Goal: Find specific page/section: Find specific page/section

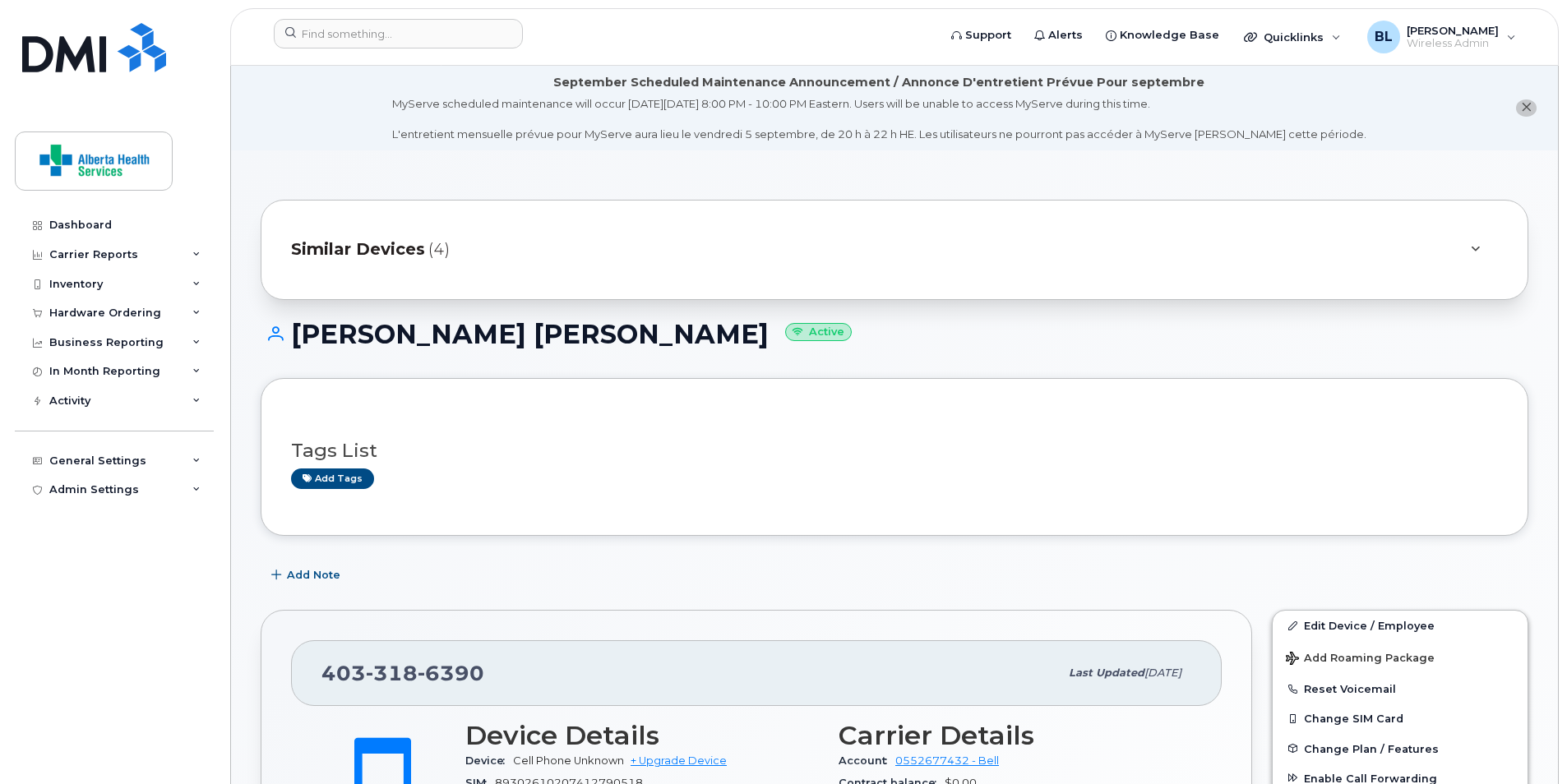
scroll to position [246, 0]
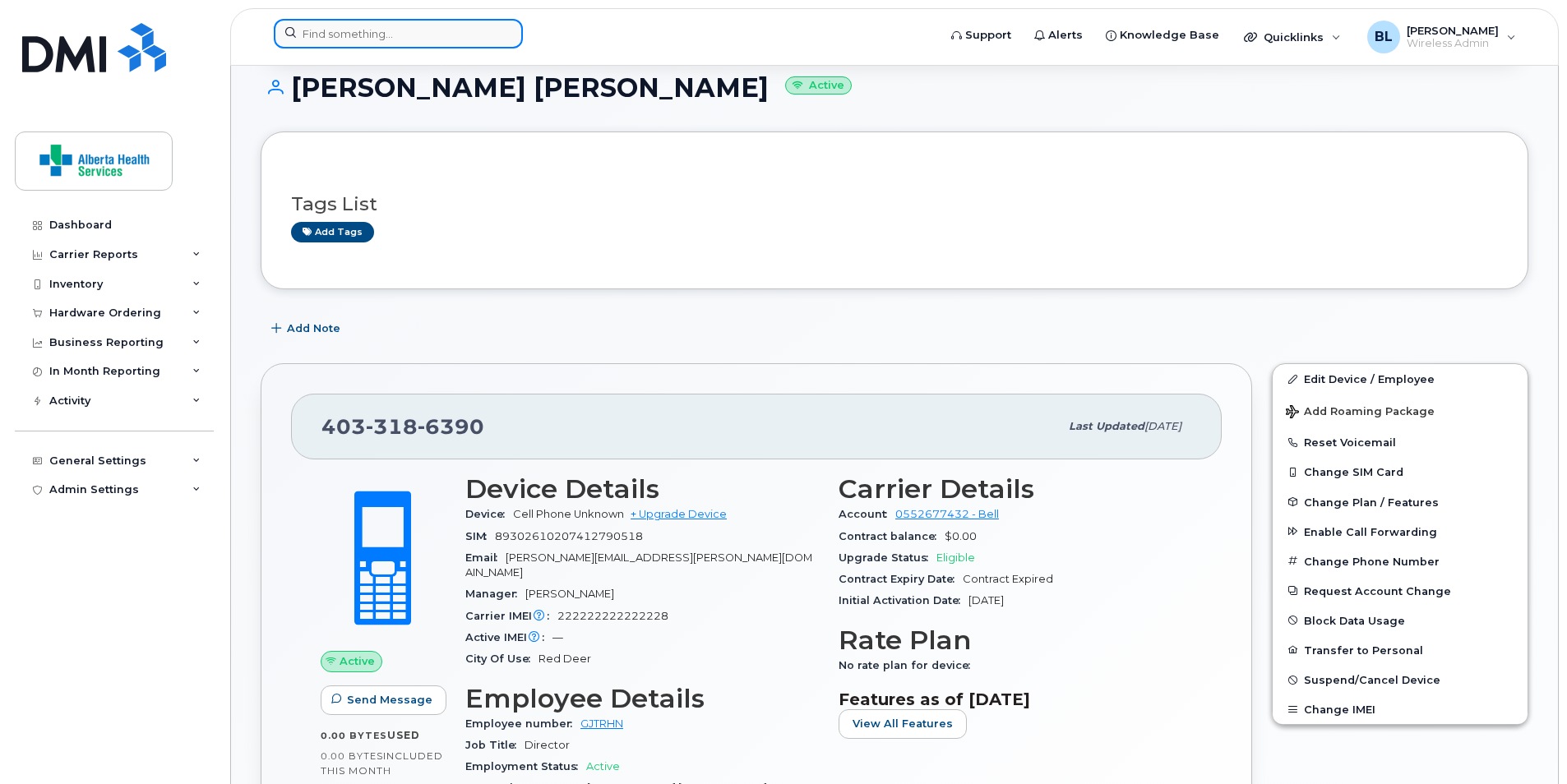
click at [437, 36] on input at bounding box center [398, 34] width 249 height 29
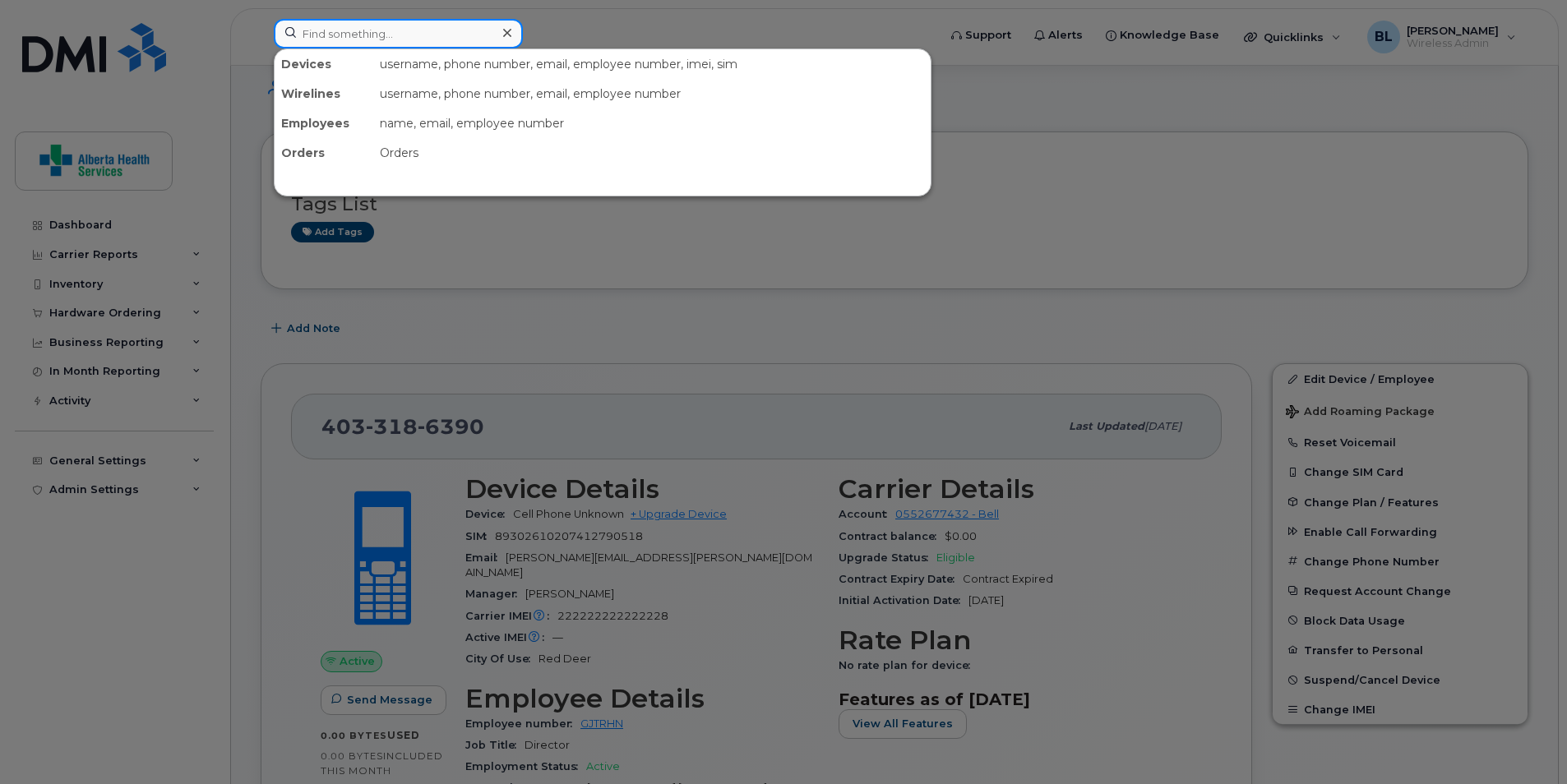
paste input "[PHONE_NUMBER]"
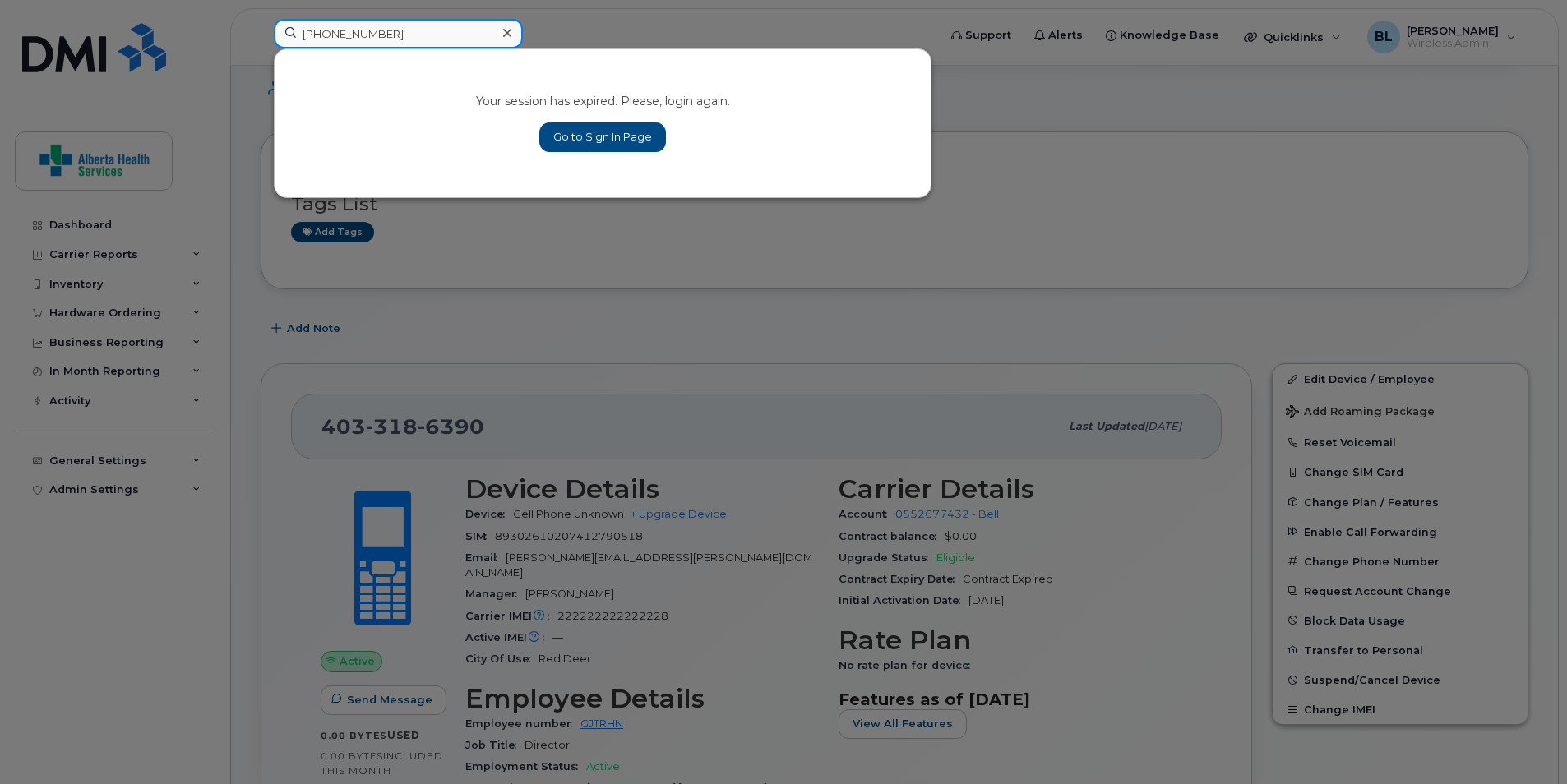
type input "[PHONE_NUMBER]"
drag, startPoint x: 617, startPoint y: 147, endPoint x: 630, endPoint y: 121, distance: 29.1
click at [617, 147] on link "Go to Sign In Page" at bounding box center [602, 137] width 127 height 29
click at [602, 136] on link "Go to Sign In Page" at bounding box center [602, 137] width 127 height 29
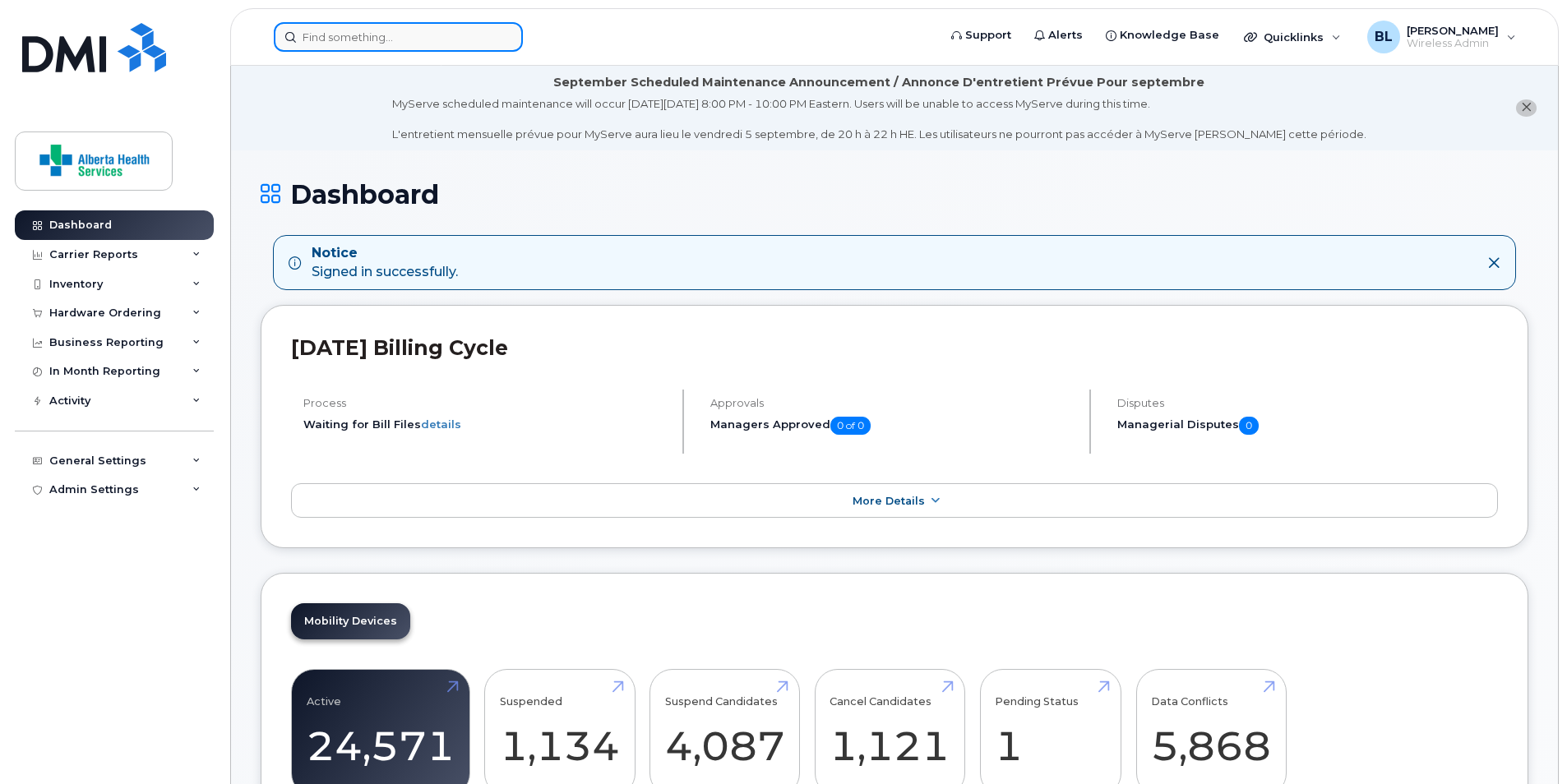
click at [416, 44] on input at bounding box center [398, 36] width 249 height 29
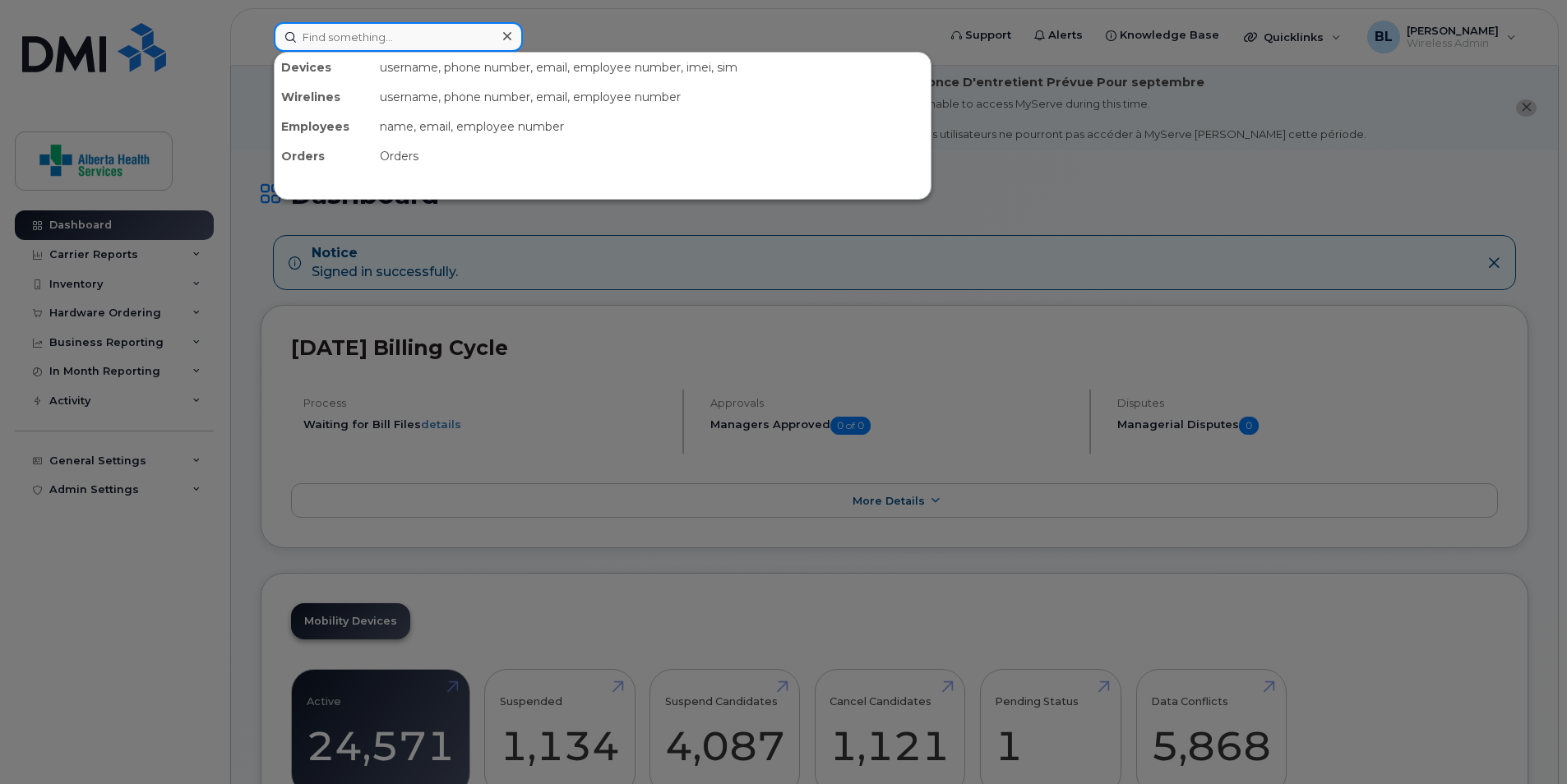
paste input "[PHONE_NUMBER]"
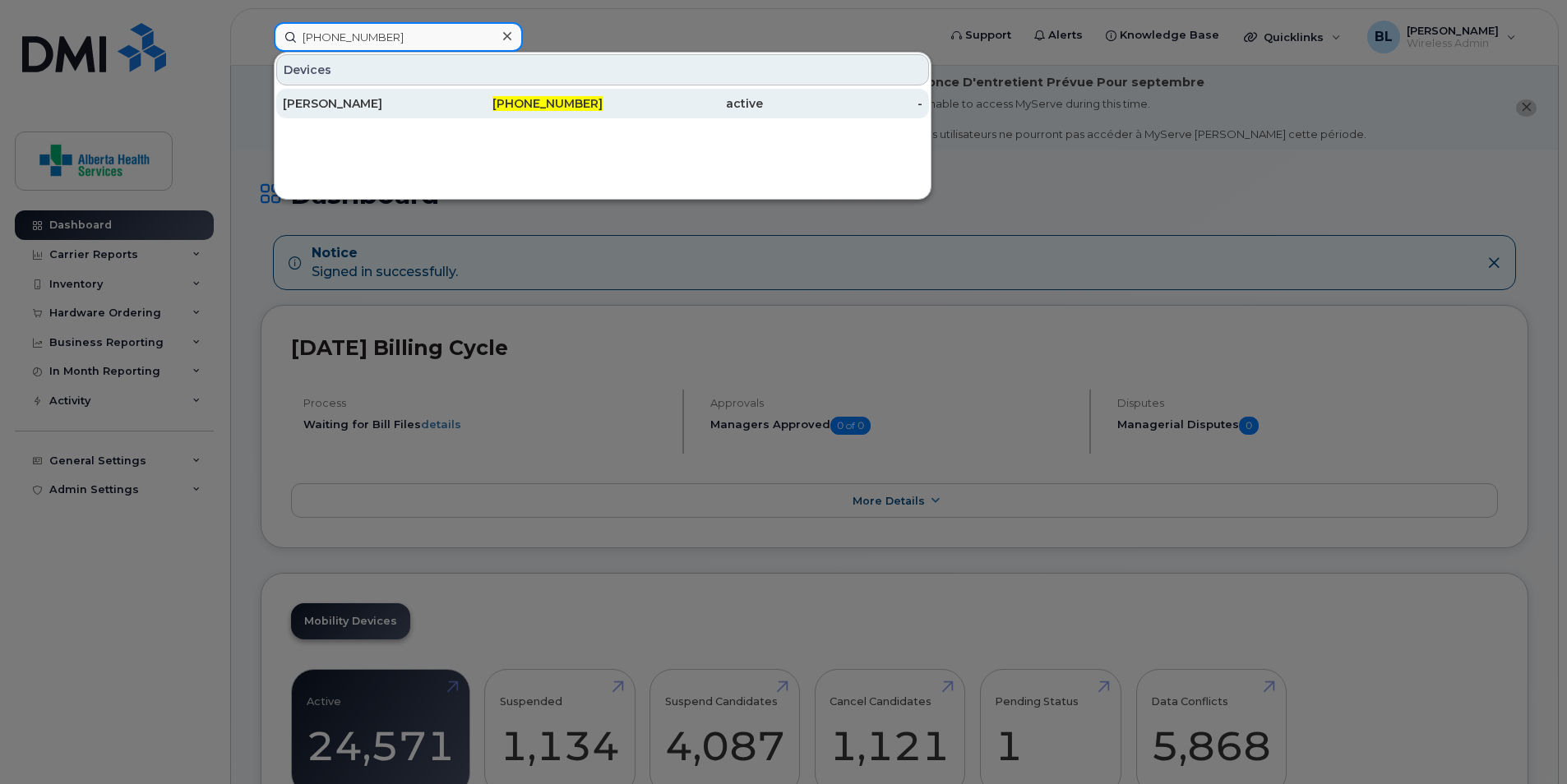
type input "[PHONE_NUMBER]"
click at [320, 102] on div "Peter Dry" at bounding box center [362, 104] width 160 height 17
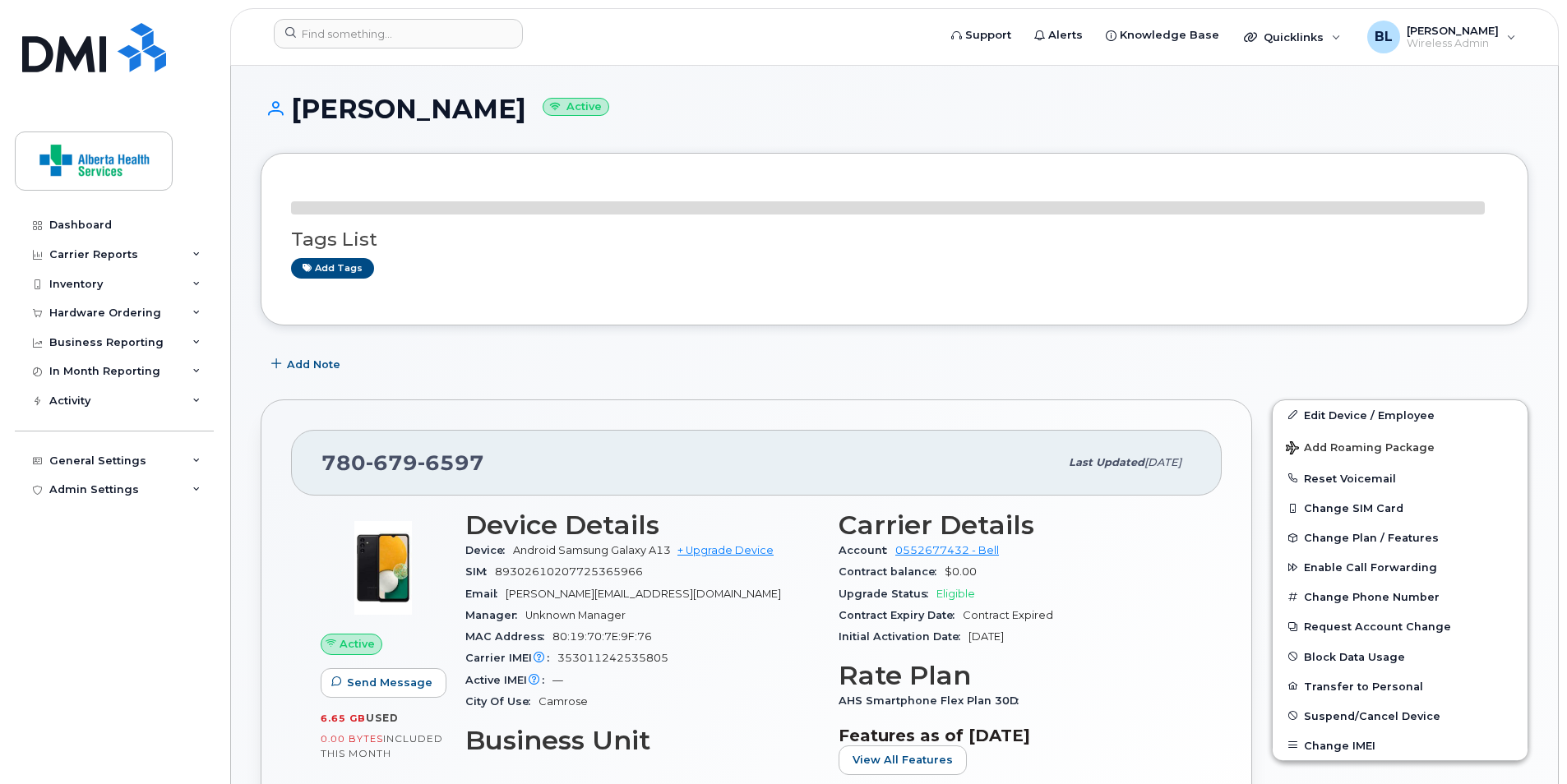
scroll to position [164, 0]
